Goal: Information Seeking & Learning: Check status

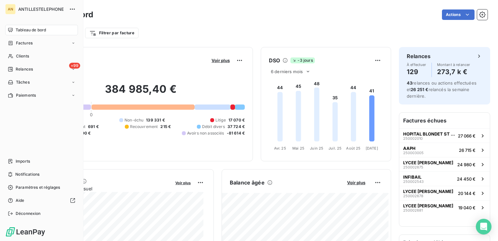
click at [14, 57] on div "Clients" at bounding box center [41, 56] width 73 height 10
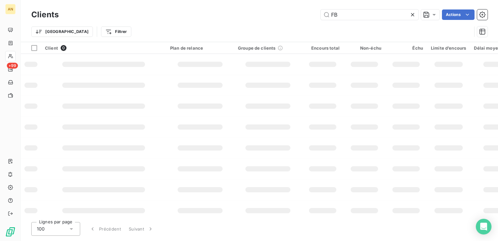
type input "F"
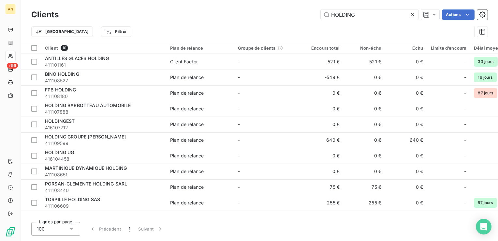
type input "HOLDING"
click at [66, 91] on span "FPB HOLDING" at bounding box center [60, 90] width 31 height 6
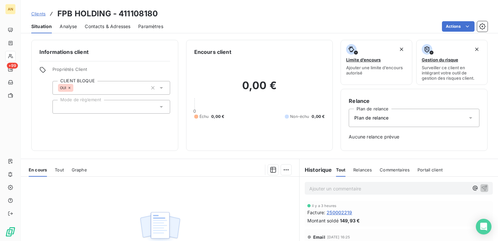
click at [61, 170] on span "Tout" at bounding box center [59, 169] width 9 height 5
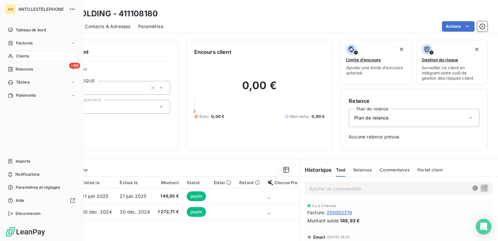
click at [21, 57] on span "Clients" at bounding box center [22, 56] width 13 height 6
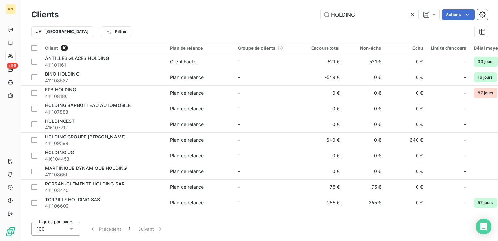
drag, startPoint x: 361, startPoint y: 11, endPoint x: 269, endPoint y: 15, distance: 92.4
click at [269, 15] on div "HOLDING Actions" at bounding box center [277, 14] width 421 height 10
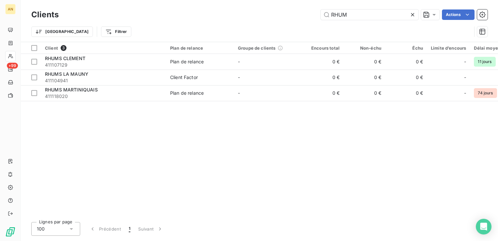
type input "RHUM"
click at [82, 94] on span "411118020" at bounding box center [103, 96] width 117 height 7
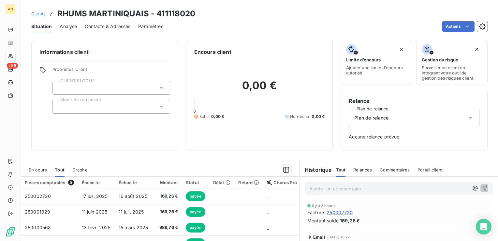
scroll to position [80, 0]
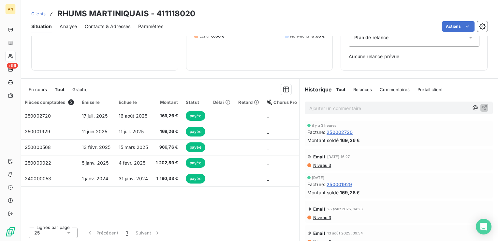
click at [37, 88] on span "En cours" at bounding box center [38, 89] width 18 height 5
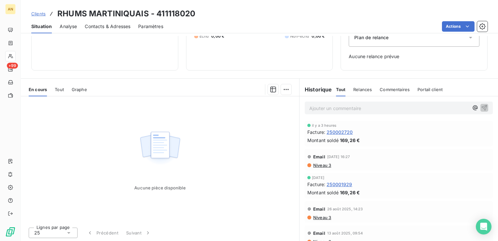
click at [61, 89] on span "Tout" at bounding box center [59, 89] width 9 height 5
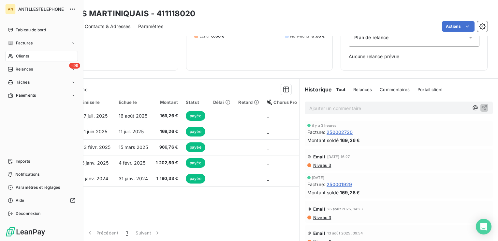
click at [15, 55] on div "Clients" at bounding box center [41, 56] width 73 height 10
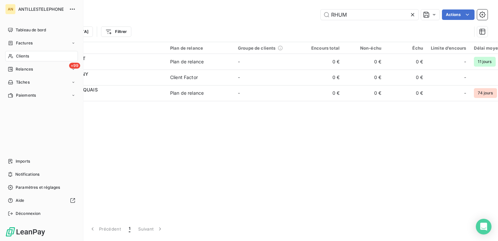
click at [31, 69] on span "Relances" at bounding box center [24, 69] width 17 height 6
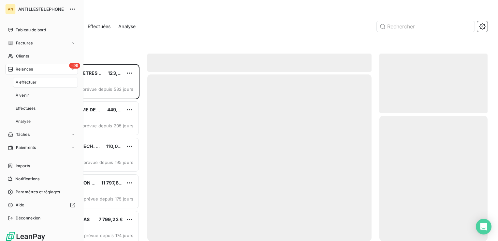
scroll to position [172, 103]
click at [23, 55] on span "Clients" at bounding box center [22, 56] width 13 height 6
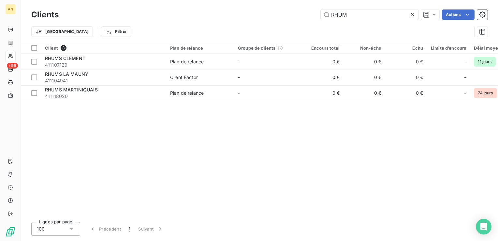
click at [414, 16] on icon at bounding box center [412, 14] width 7 height 7
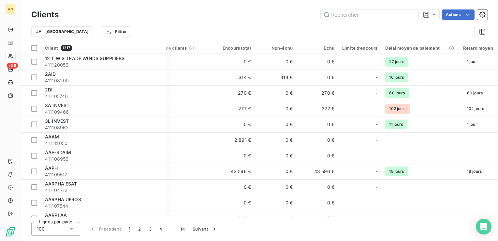
scroll to position [0, 94]
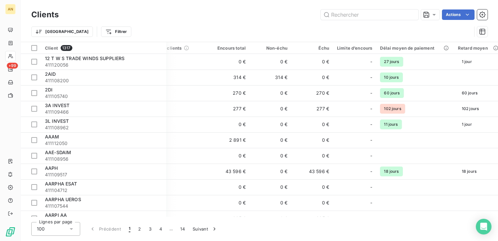
click at [401, 93] on span "60 jours" at bounding box center [391, 93] width 23 height 10
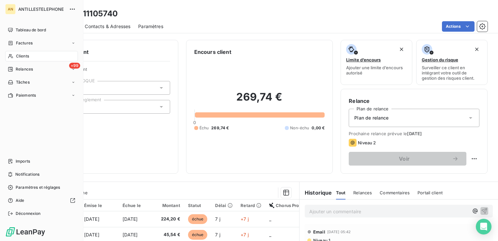
click at [20, 45] on span "Factures" at bounding box center [24, 43] width 17 height 6
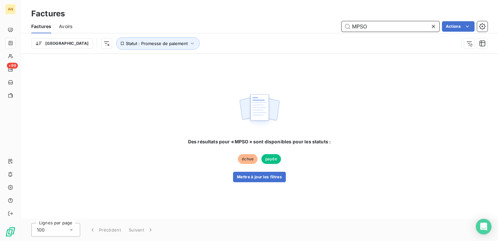
type input "MPSO"
click at [252, 174] on button "Mettre à jour les filtres" at bounding box center [259, 176] width 53 height 10
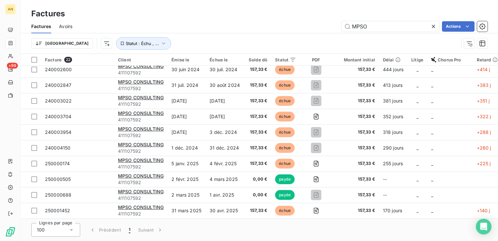
scroll to position [162, 0]
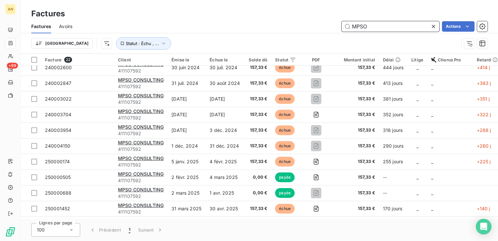
drag, startPoint x: 385, startPoint y: 27, endPoint x: 268, endPoint y: 17, distance: 117.4
click at [268, 17] on div "Factures Factures Avoirs MPSO Actions Trier Statut : Échu , ..." at bounding box center [259, 27] width 477 height 54
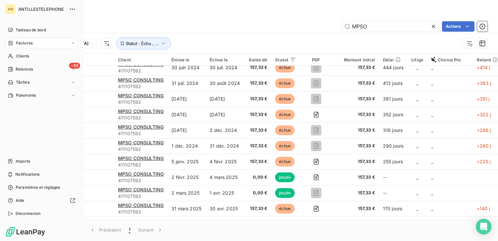
click at [11, 55] on icon at bounding box center [10, 56] width 5 height 4
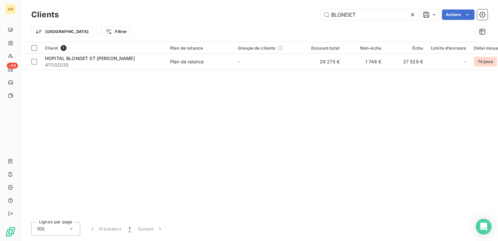
type input "BLONDET"
click at [200, 62] on div "Plan de relance" at bounding box center [187, 61] width 34 height 7
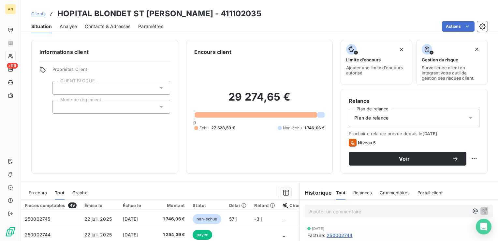
scroll to position [103, 0]
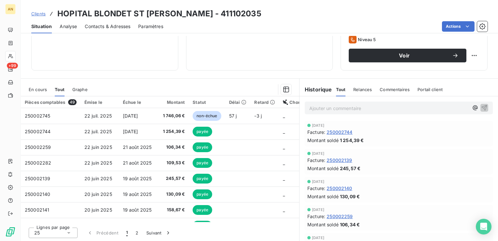
drag, startPoint x: 159, startPoint y: 175, endPoint x: 40, endPoint y: 85, distance: 148.9
click at [40, 85] on div "En cours" at bounding box center [38, 89] width 18 height 14
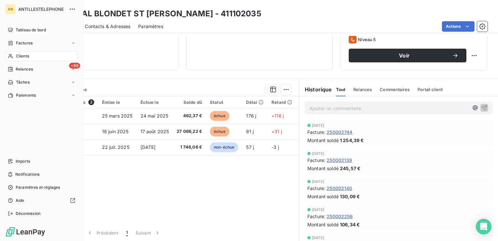
click at [20, 58] on span "Clients" at bounding box center [22, 56] width 13 height 6
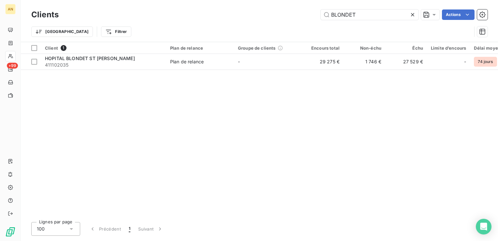
drag, startPoint x: 366, startPoint y: 14, endPoint x: 213, endPoint y: 26, distance: 153.1
click at [213, 26] on div "Clients BLONDET Actions Trier Filtrer" at bounding box center [259, 25] width 456 height 34
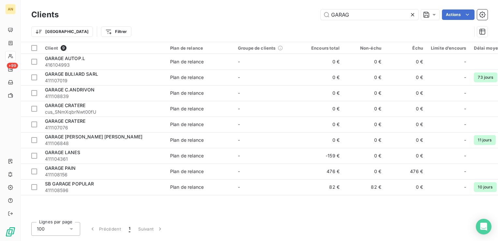
type input "GARAG"
click at [79, 154] on span "GARAGE LANES" at bounding box center [62, 152] width 35 height 6
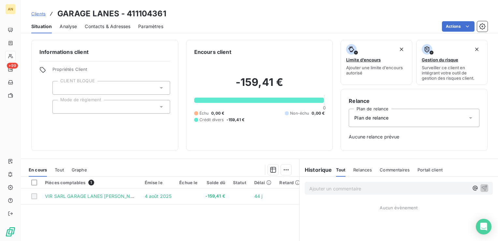
click at [59, 167] on span "Tout" at bounding box center [59, 169] width 9 height 5
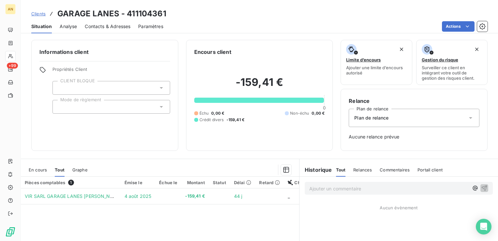
click at [47, 169] on div "En cours Tout Graphe" at bounding box center [160, 170] width 278 height 14
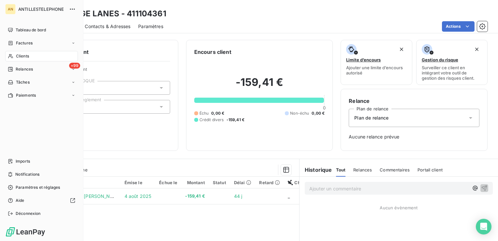
click at [14, 57] on div "Clients" at bounding box center [41, 56] width 73 height 10
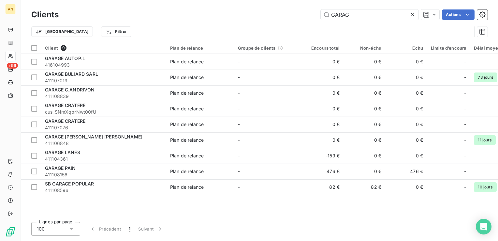
drag, startPoint x: 356, startPoint y: 11, endPoint x: 263, endPoint y: 19, distance: 93.5
click at [263, 19] on div "GARAG Actions" at bounding box center [277, 14] width 421 height 10
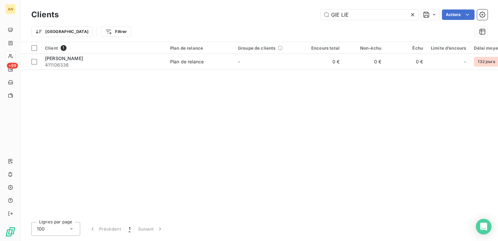
type input "GIE LIE"
click at [96, 65] on span "411106336" at bounding box center [103, 65] width 117 height 7
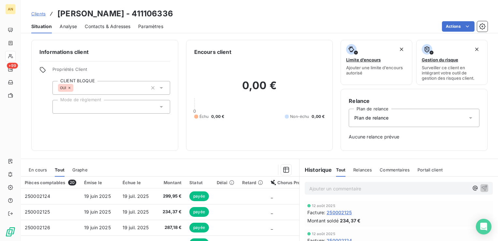
click at [40, 168] on span "En cours" at bounding box center [38, 169] width 18 height 5
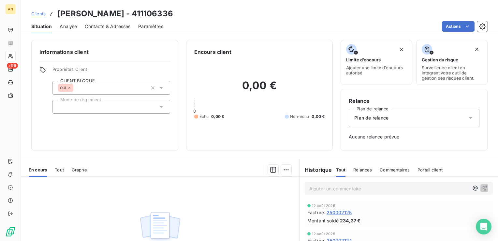
scroll to position [80, 0]
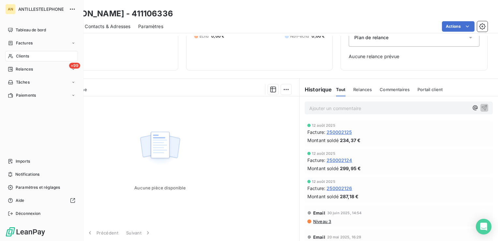
click at [13, 27] on div "Tableau de bord" at bounding box center [41, 30] width 73 height 10
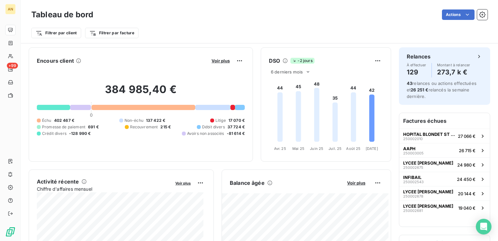
scroll to position [65, 0]
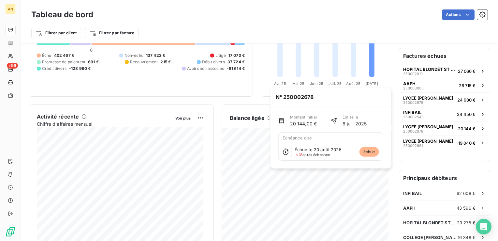
click at [425, 128] on div "LYCEE [PERSON_NAME] 250002678" at bounding box center [428, 128] width 50 height 9
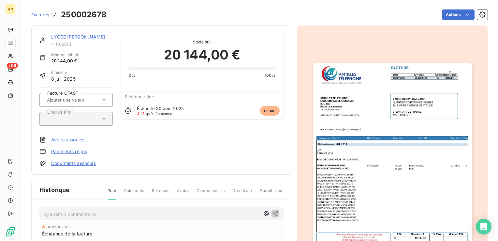
click at [77, 36] on link "LYCEE [PERSON_NAME]" at bounding box center [78, 37] width 54 height 6
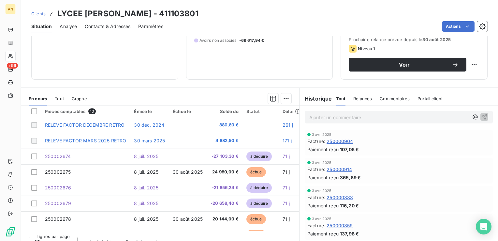
scroll to position [103, 0]
